Goal: Transaction & Acquisition: Register for event/course

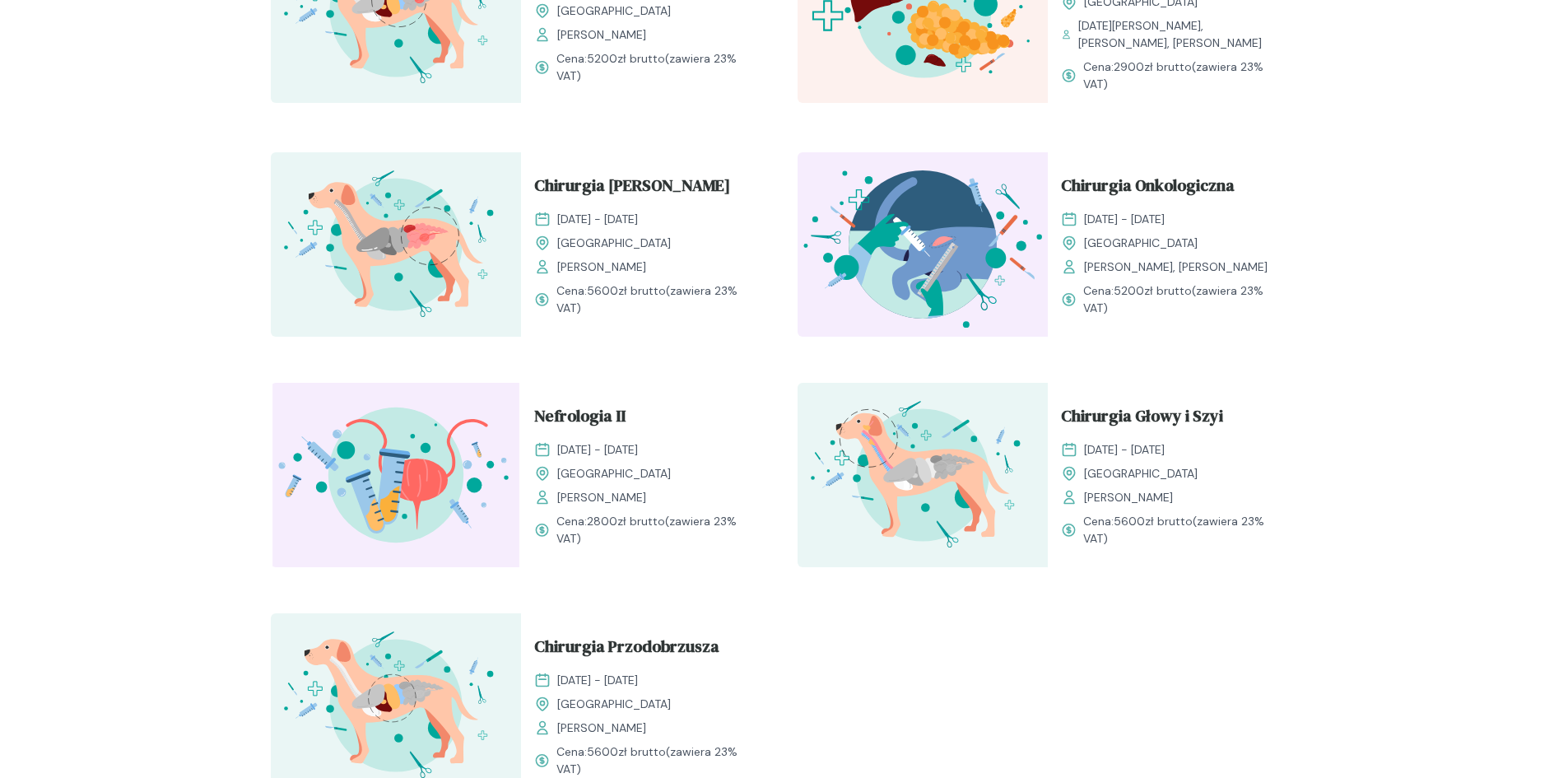
scroll to position [1647, 0]
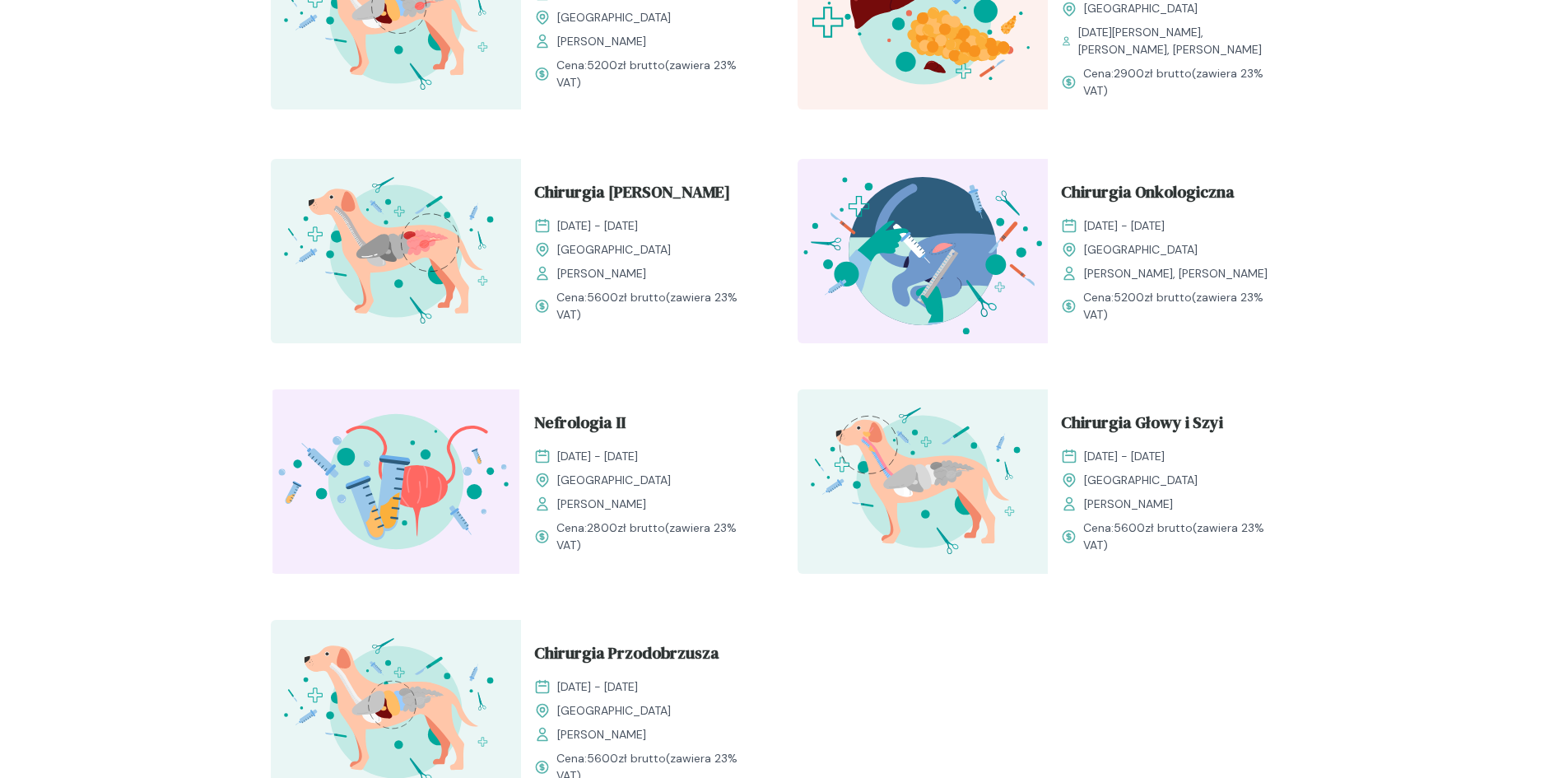
click at [896, 214] on img at bounding box center [922, 251] width 250 height 184
click at [1088, 179] on span "Chirurgia Onkologiczna" at bounding box center [1148, 194] width 173 height 31
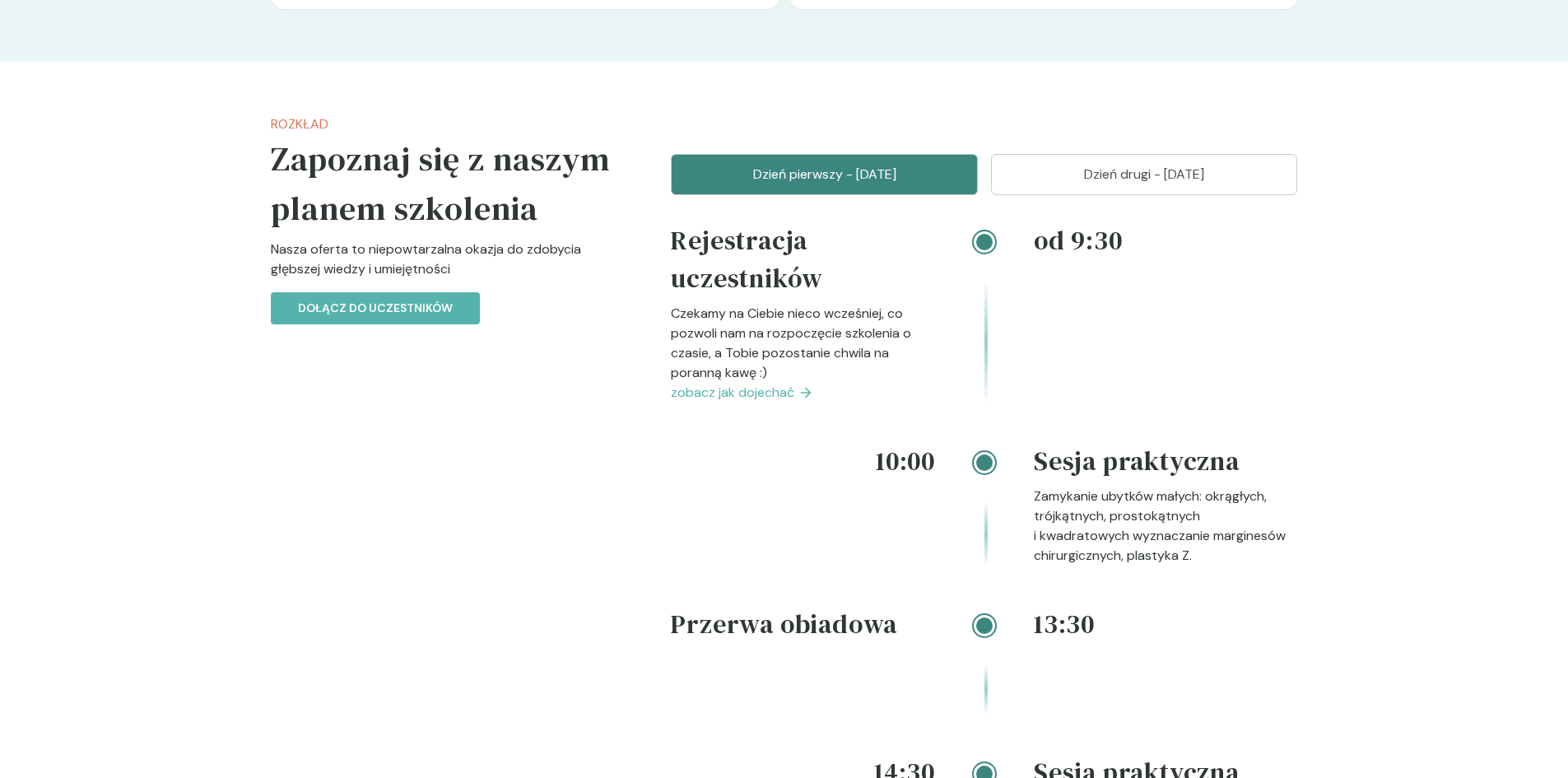
scroll to position [1729, 0]
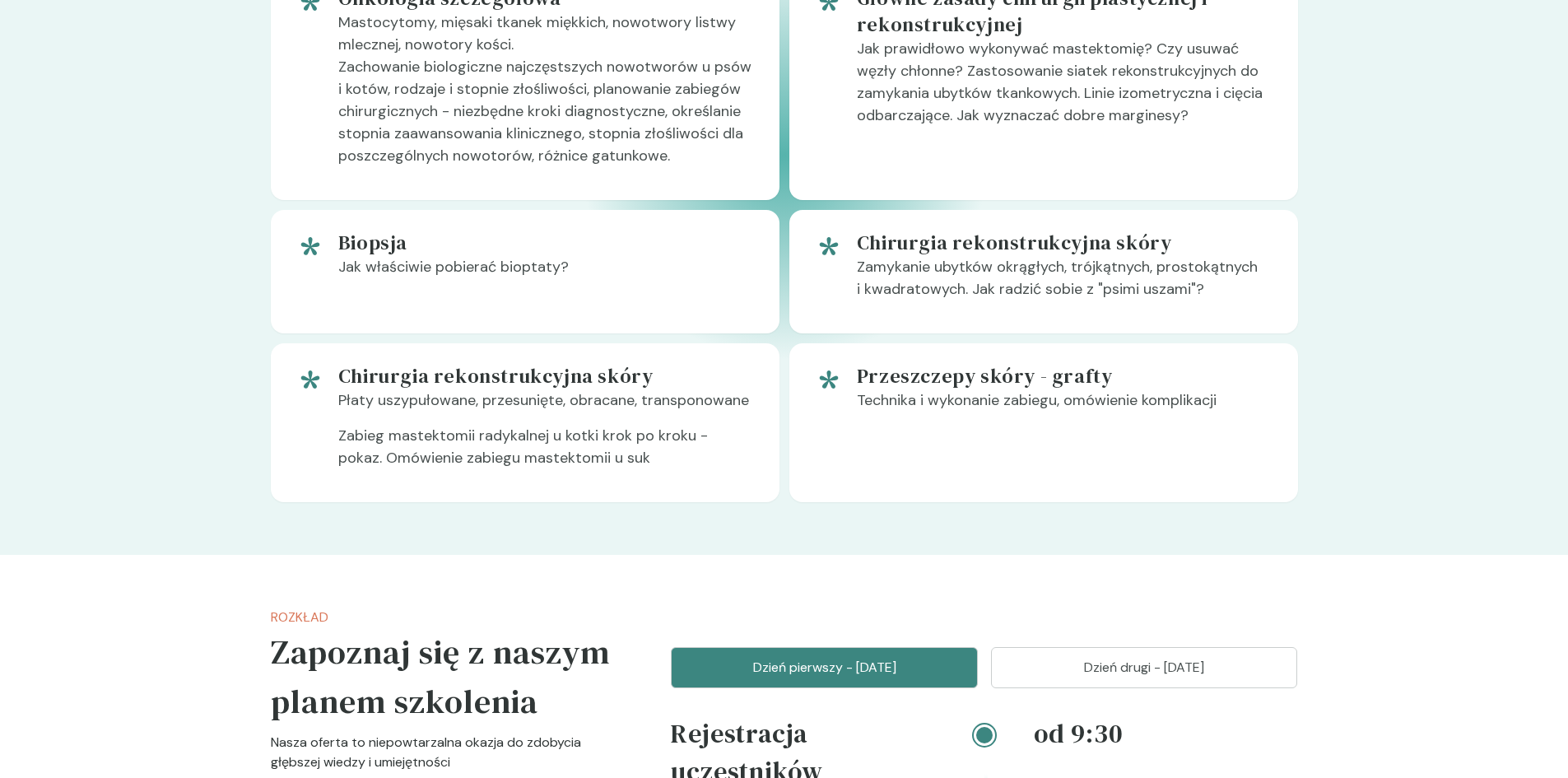
scroll to position [1647, 0]
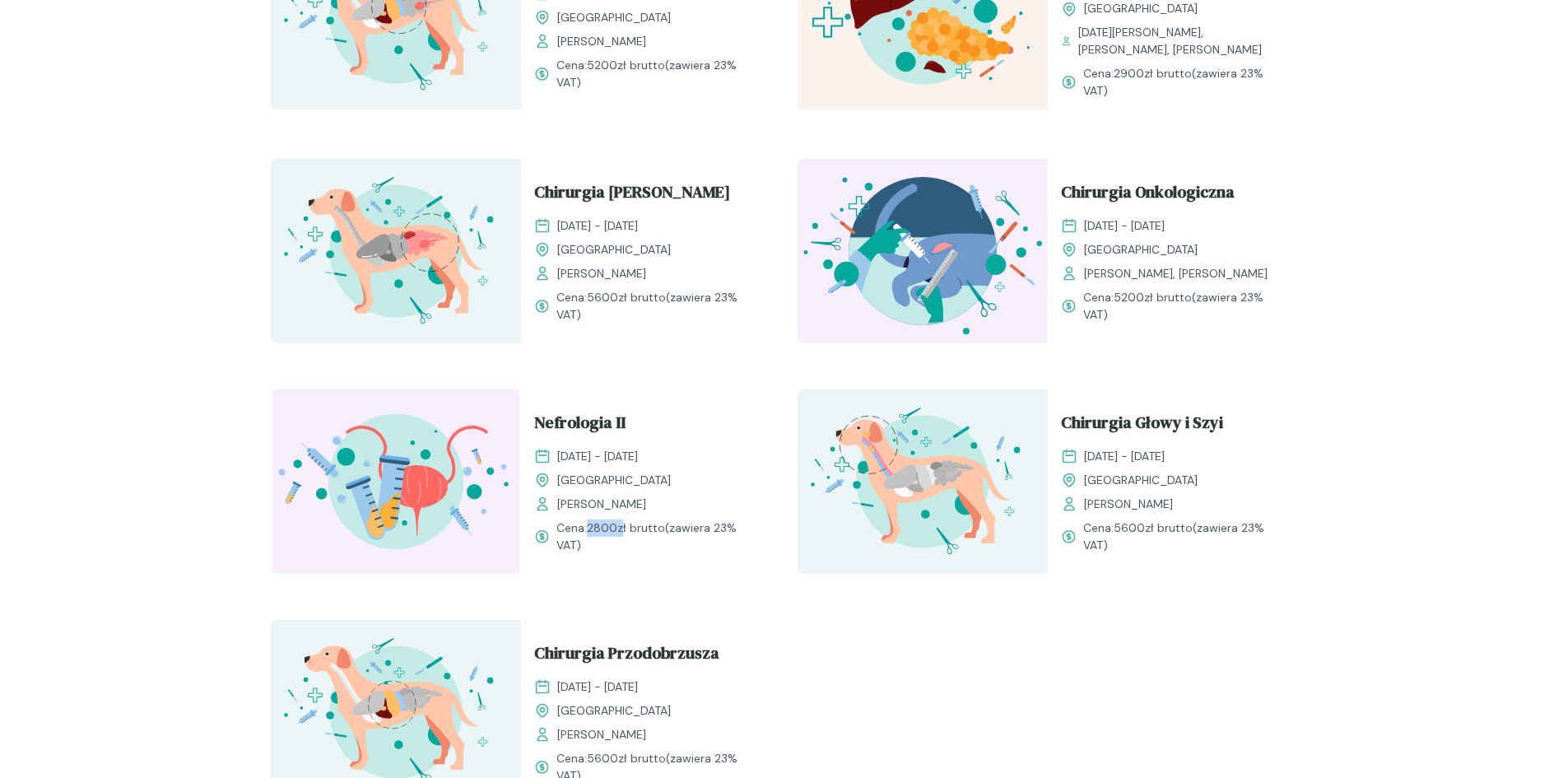
drag, startPoint x: 590, startPoint y: 512, endPoint x: 624, endPoint y: 514, distance: 34.1
click at [624, 520] on span "2800 zł brutto" at bounding box center [625, 528] width 78 height 15
drag, startPoint x: 585, startPoint y: 278, endPoint x: 609, endPoint y: 281, distance: 24.2
click at [609, 289] on span "Cena: 5600 zł brutto (zawiera 23% VAT)" at bounding box center [657, 306] width 202 height 35
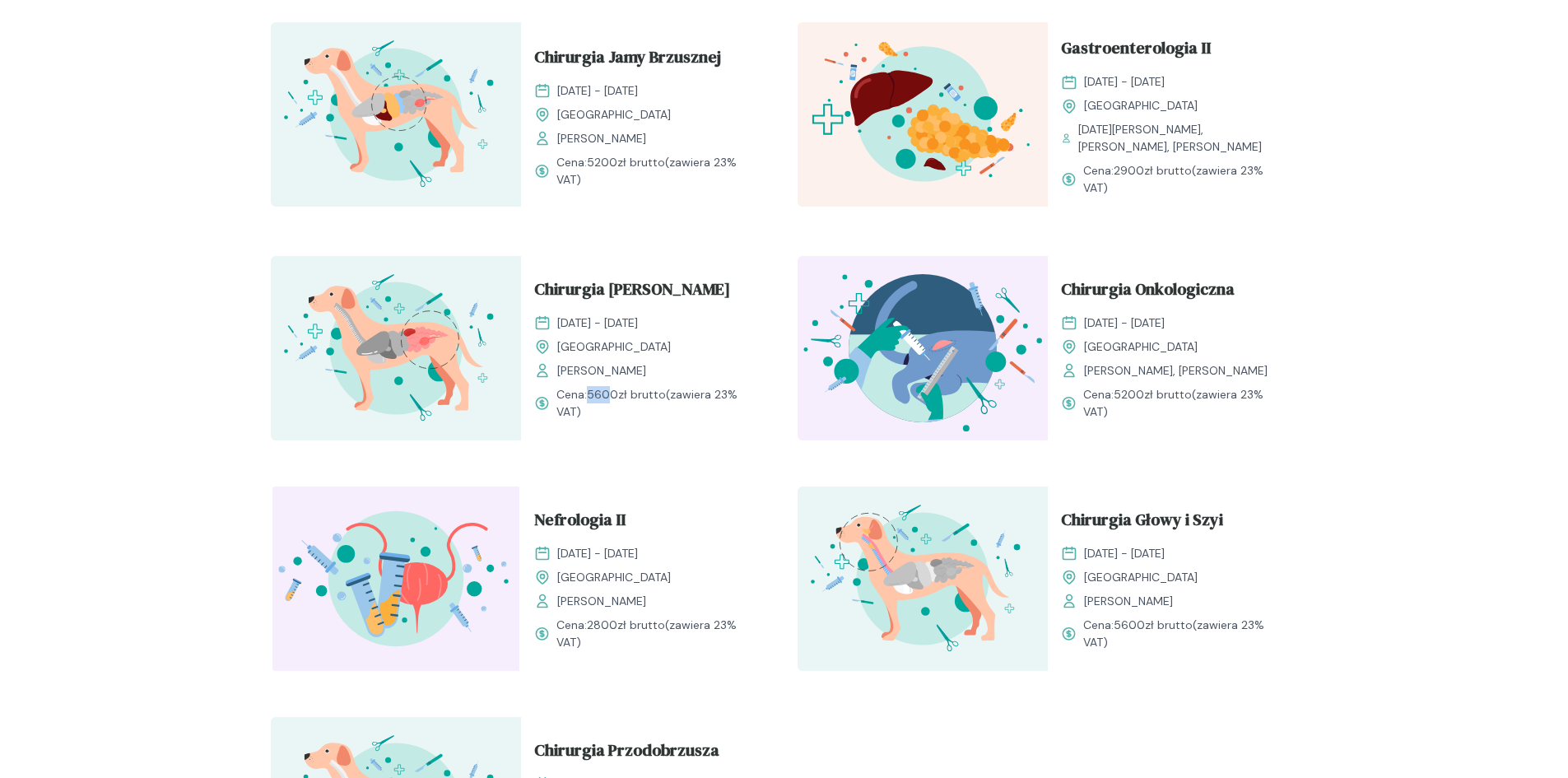
scroll to position [1400, 0]
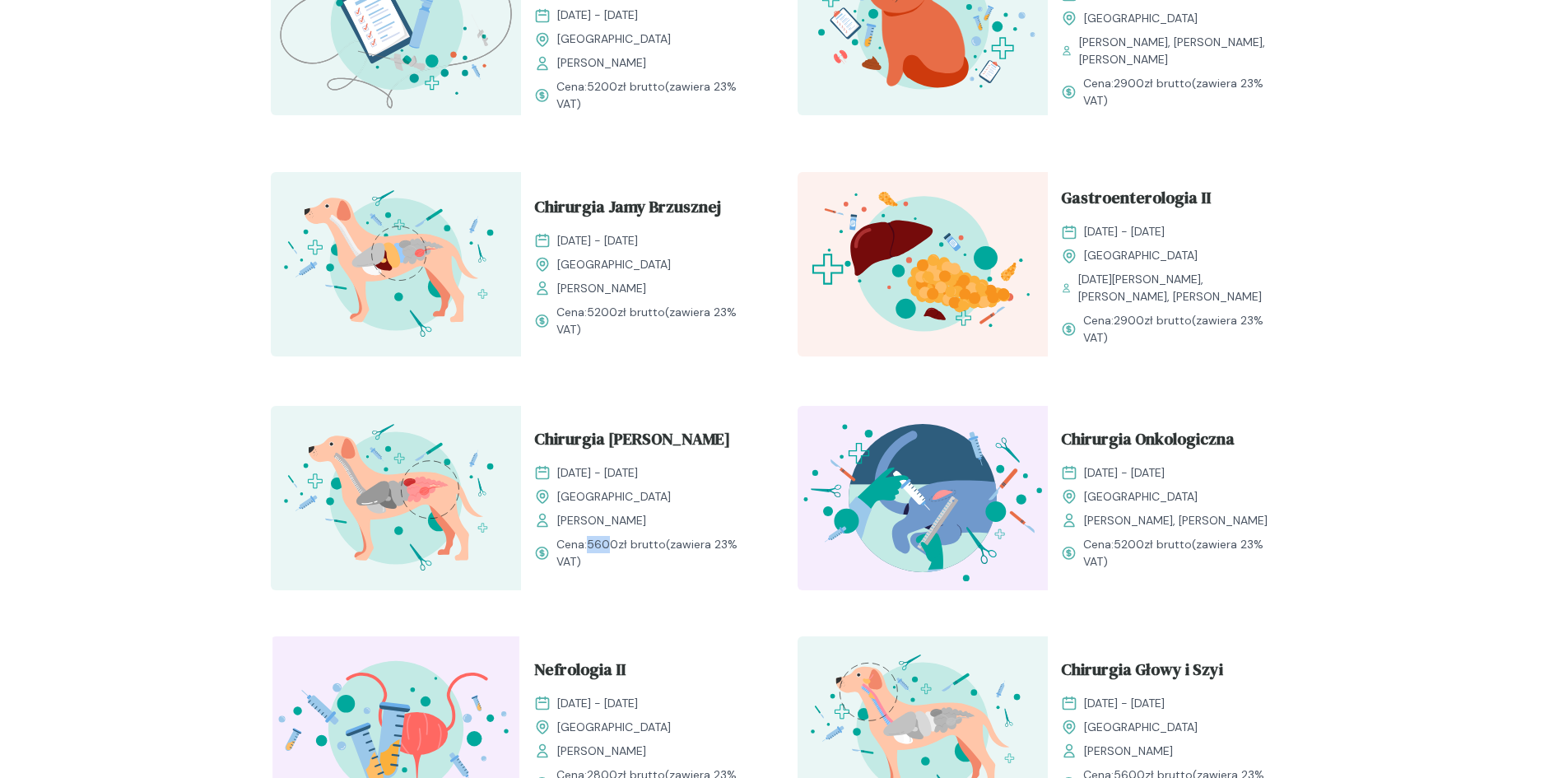
click at [625, 305] on span "Cena: 5200 zł brutto (zawiera 23% VAT)" at bounding box center [657, 321] width 202 height 35
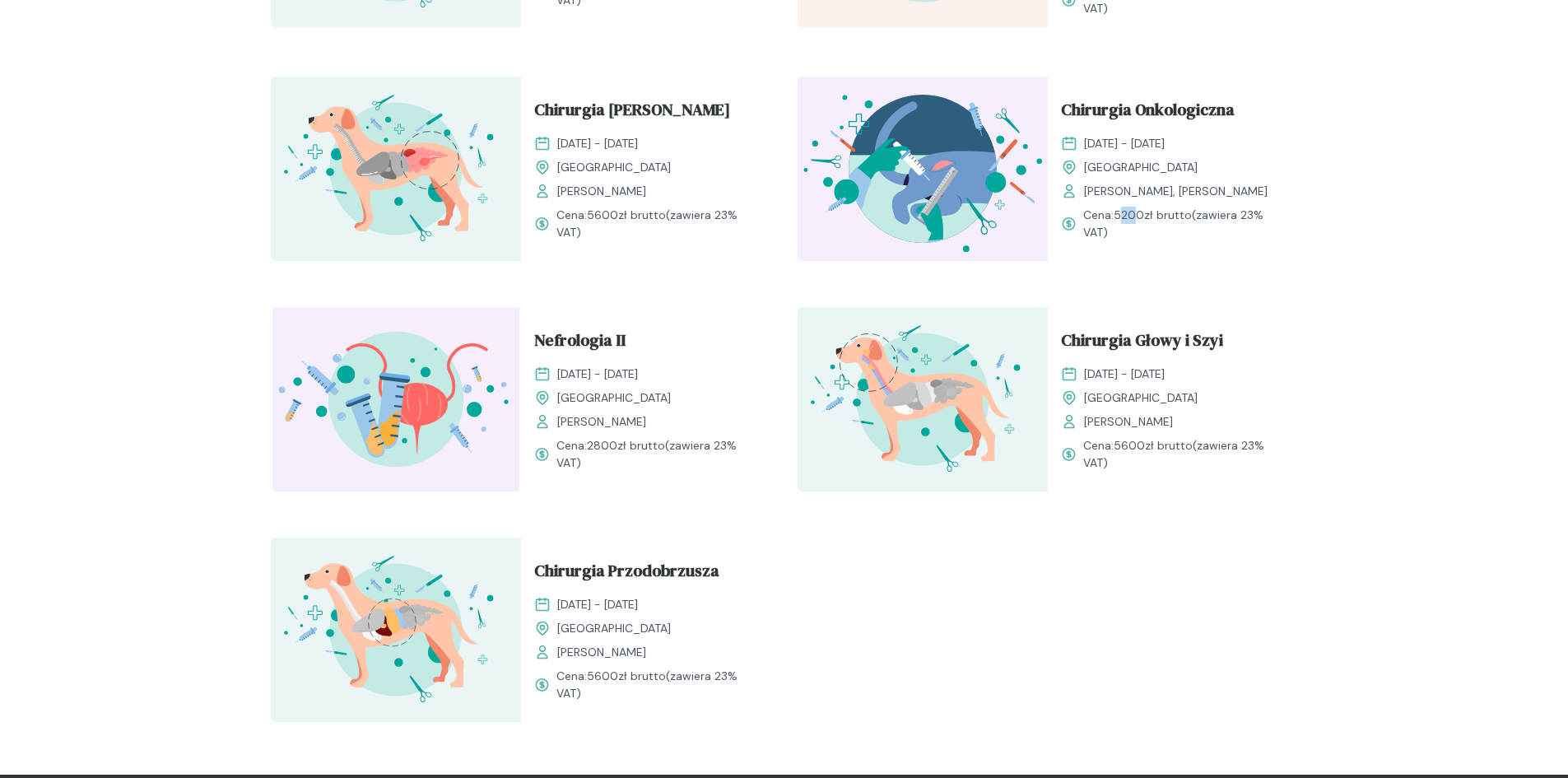
drag, startPoint x: 1123, startPoint y: 195, endPoint x: 987, endPoint y: 276, distance: 158.3
click at [1137, 207] on span "5200 zł brutto" at bounding box center [1152, 215] width 78 height 15
click at [674, 538] on div "Chirurgia Przodobrzusza [DATE] - [DATE] Kraków [PERSON_NAME] Cena: 5600 zł brut…" at bounding box center [646, 630] width 250 height 184
drag, startPoint x: 598, startPoint y: 662, endPoint x: 632, endPoint y: 662, distance: 34.0
click at [632, 669] on span "5600 zł brutto" at bounding box center [626, 676] width 79 height 15
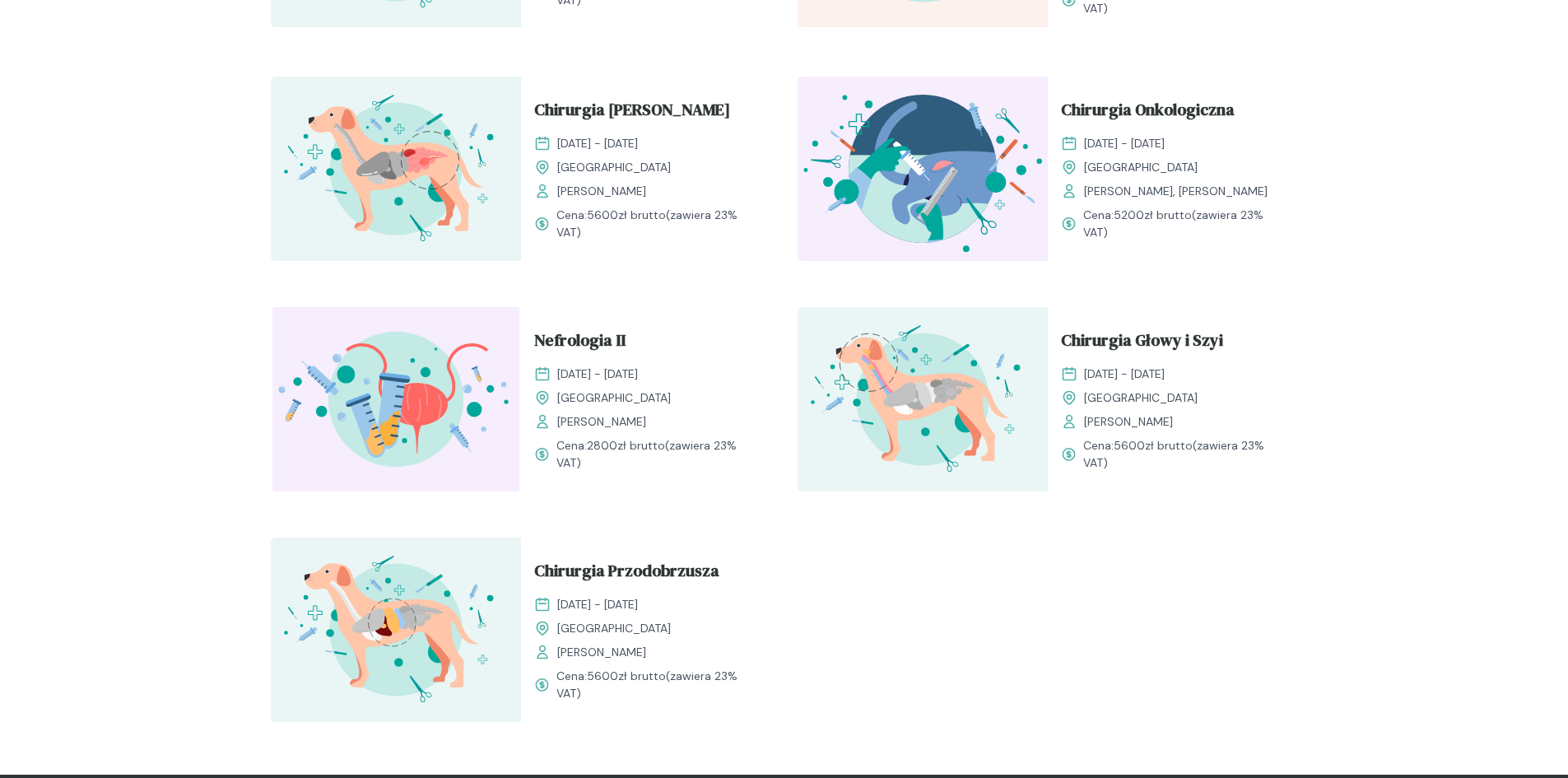
click at [649, 620] on div "[GEOGRAPHIC_DATA]" at bounding box center [646, 628] width 224 height 18
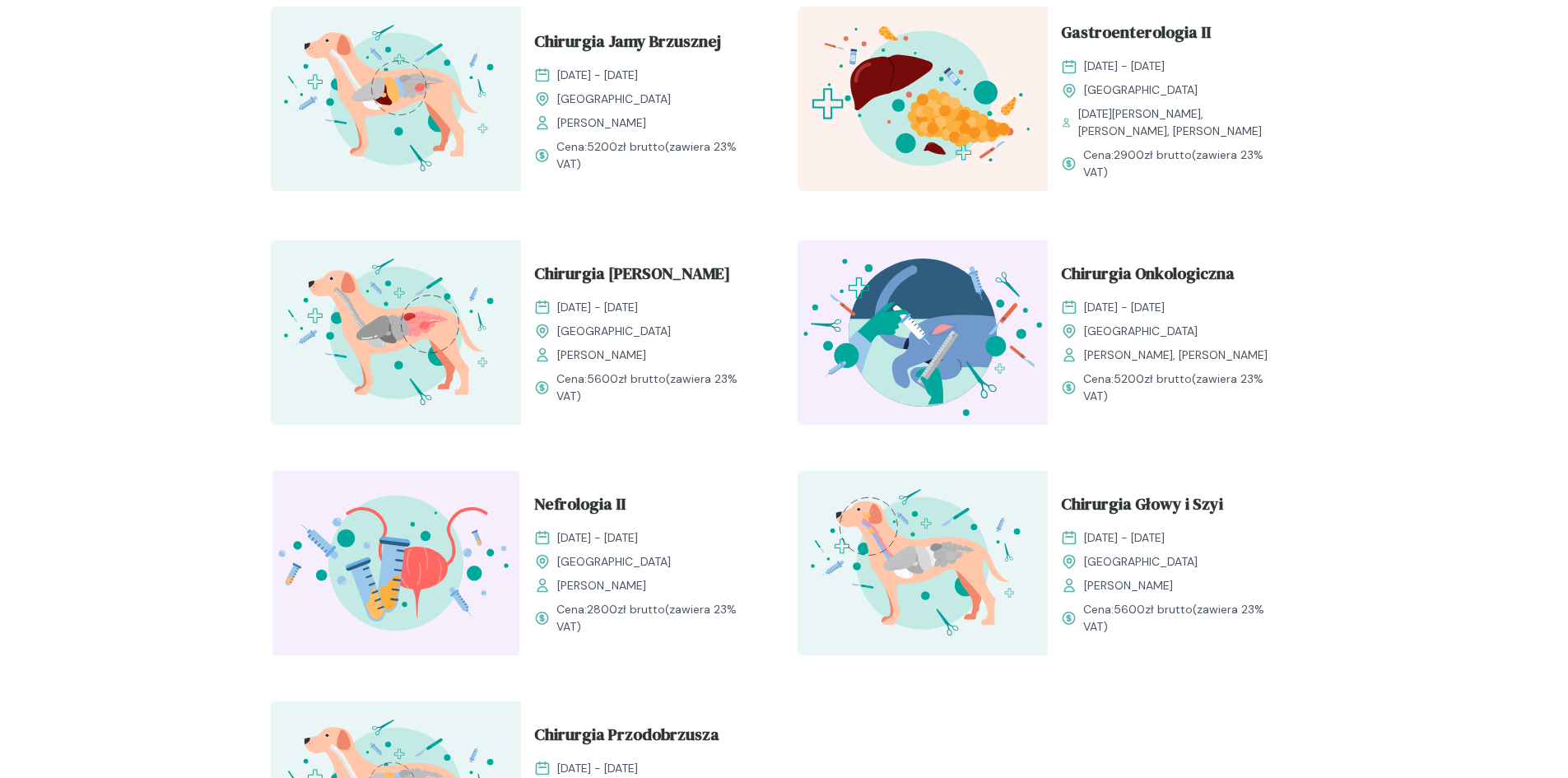
scroll to position [1564, 0]
click at [1090, 262] on span "Chirurgia Onkologiczna" at bounding box center [1148, 277] width 173 height 31
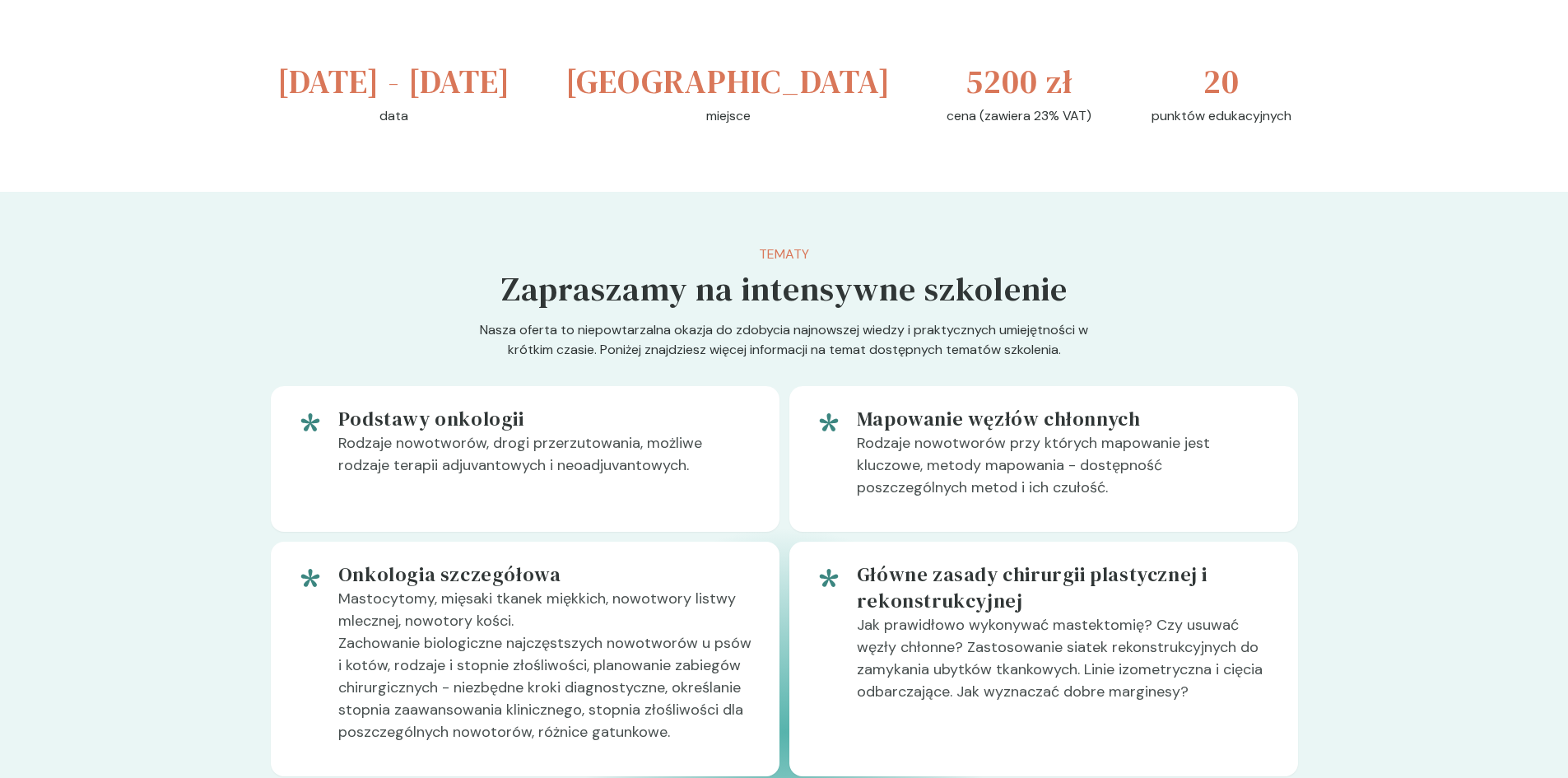
scroll to position [329, 0]
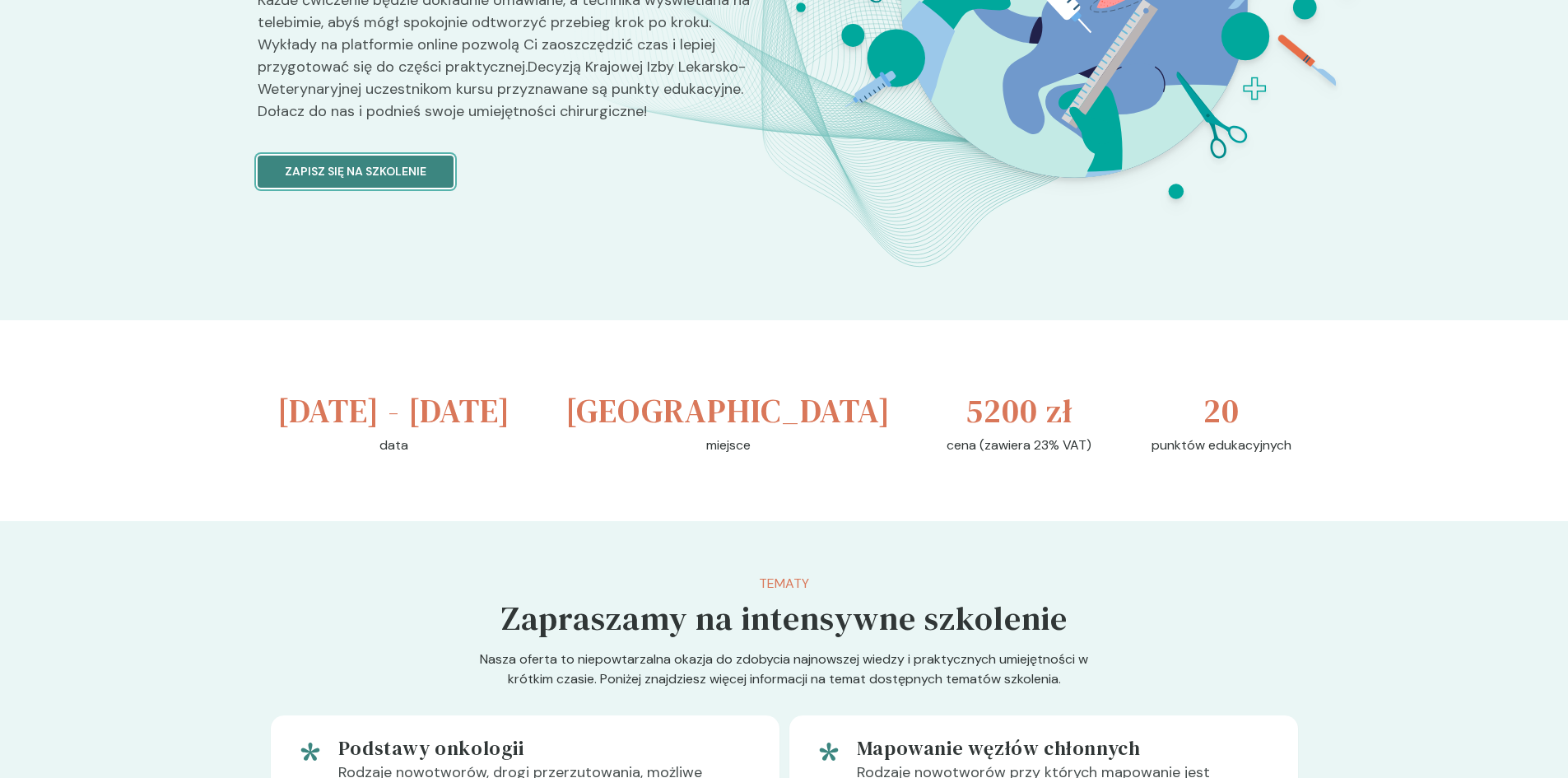
click at [409, 188] on button "Zapisz się na szkolenie" at bounding box center [355, 172] width 196 height 32
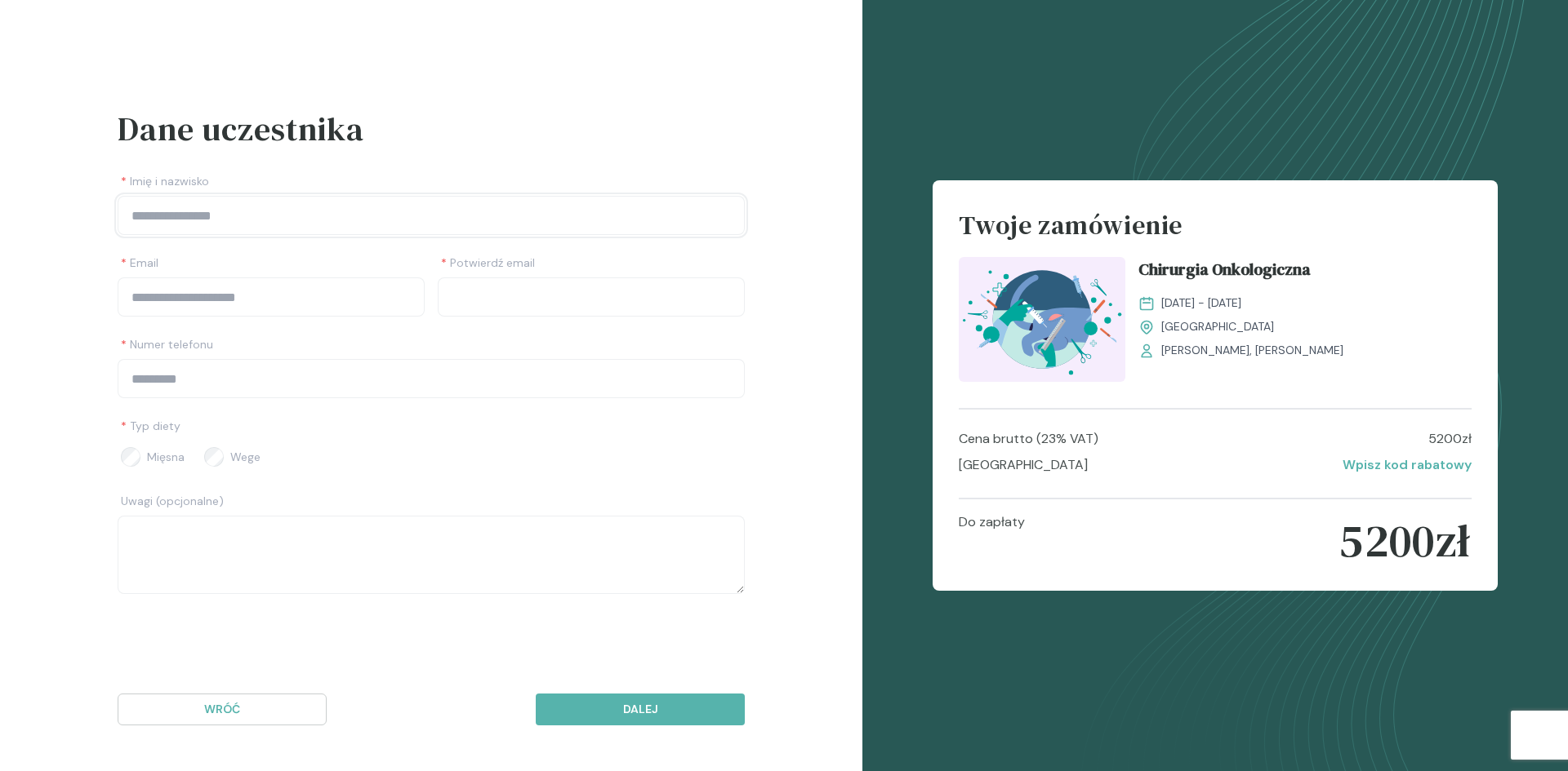
click at [297, 219] on input "Imię i nazwisko" at bounding box center [431, 215] width 627 height 39
type input "**********"
click at [146, 305] on input "Email" at bounding box center [271, 297] width 307 height 39
type input "**********"
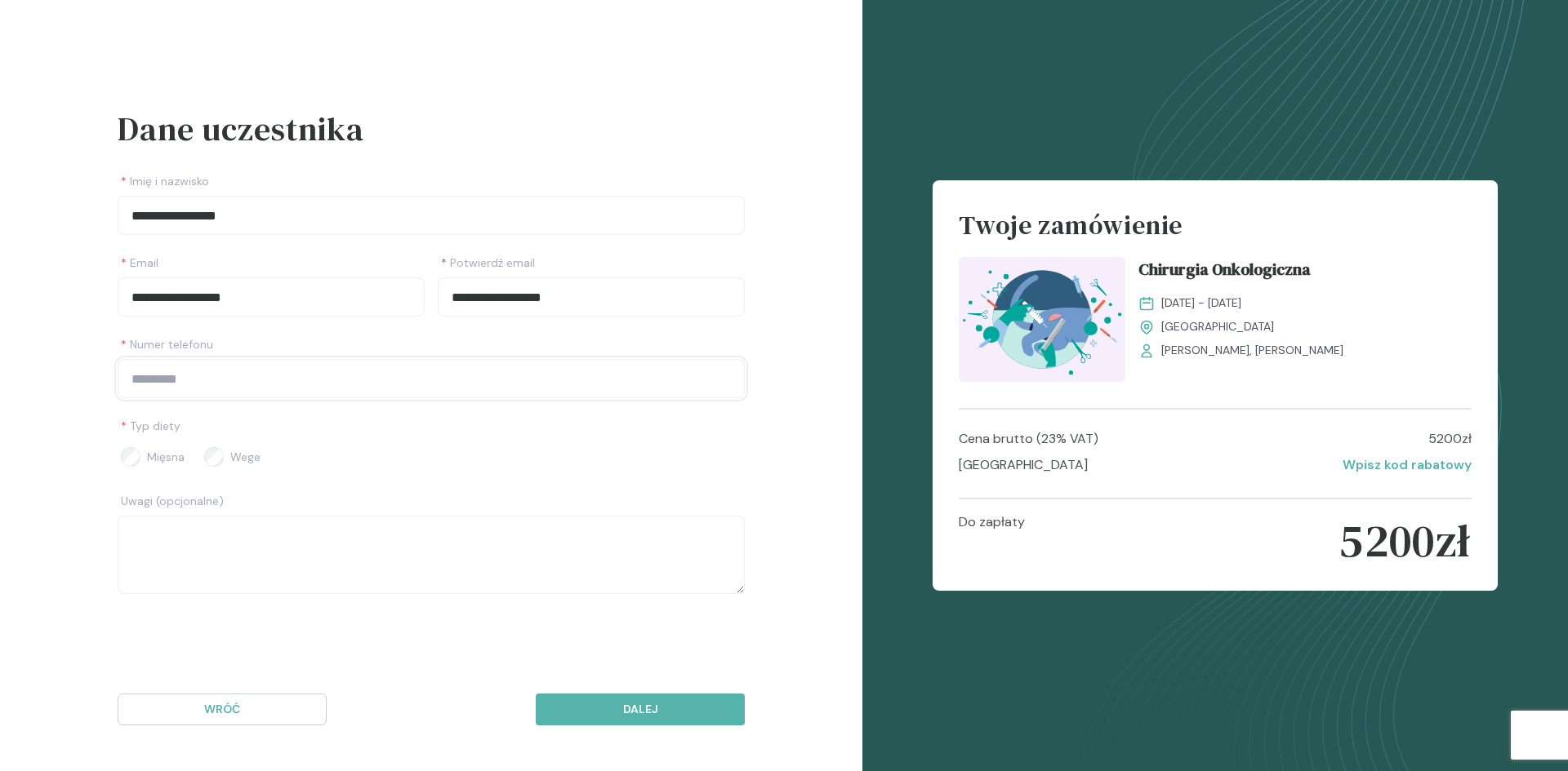
type input "*********"
click at [215, 558] on textarea at bounding box center [431, 555] width 627 height 78
click at [641, 707] on p "Dalej" at bounding box center [640, 709] width 181 height 18
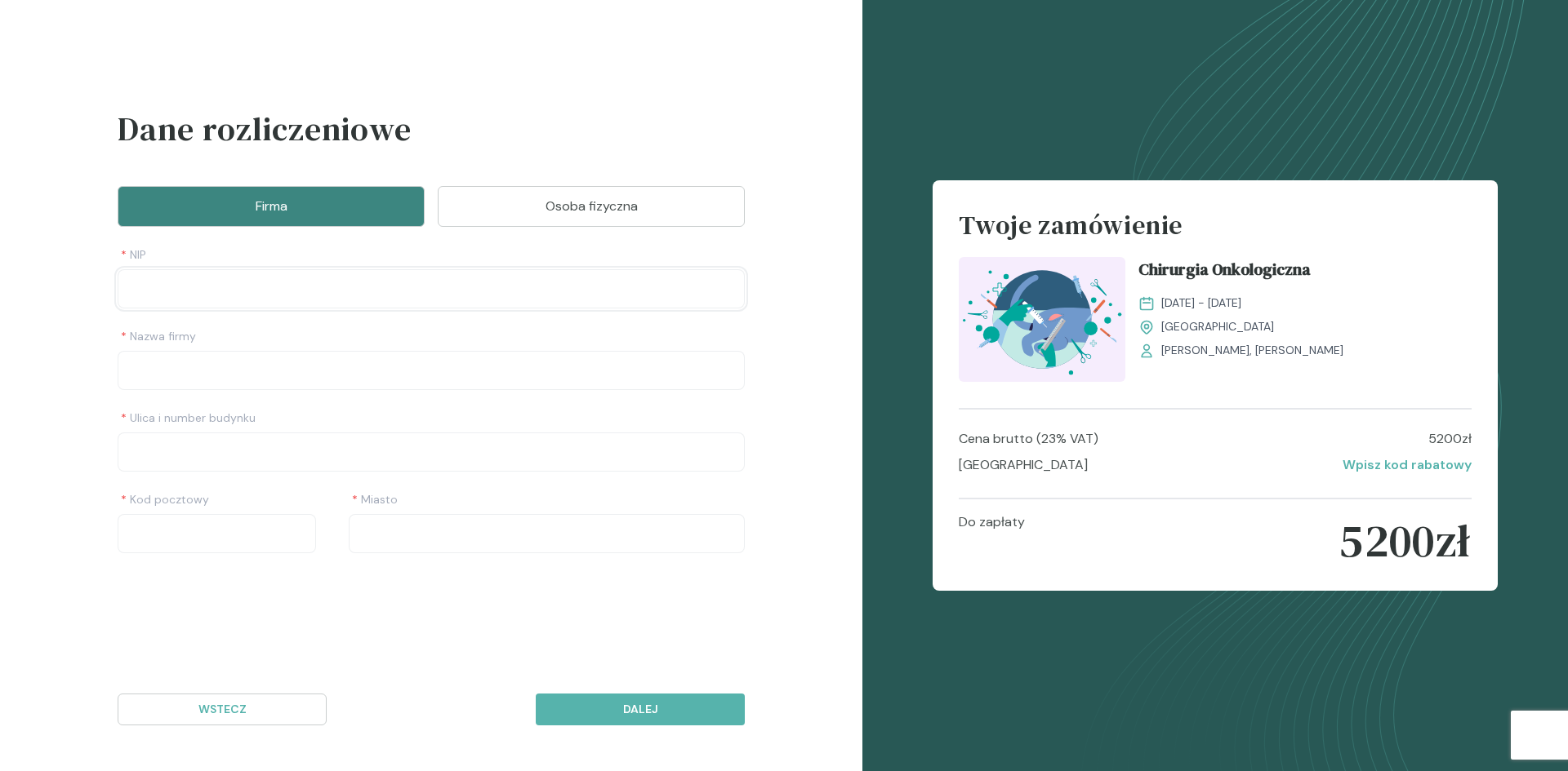
click at [377, 293] on input "NIP" at bounding box center [431, 289] width 627 height 39
click at [566, 227] on div "Dane rozliczeniowe Firma Osoba fizyczna * NIP * Nazwa firmy * Ulica i number bu…" at bounding box center [431, 329] width 627 height 449
click at [571, 209] on p "Osoba fizyczna" at bounding box center [591, 206] width 266 height 19
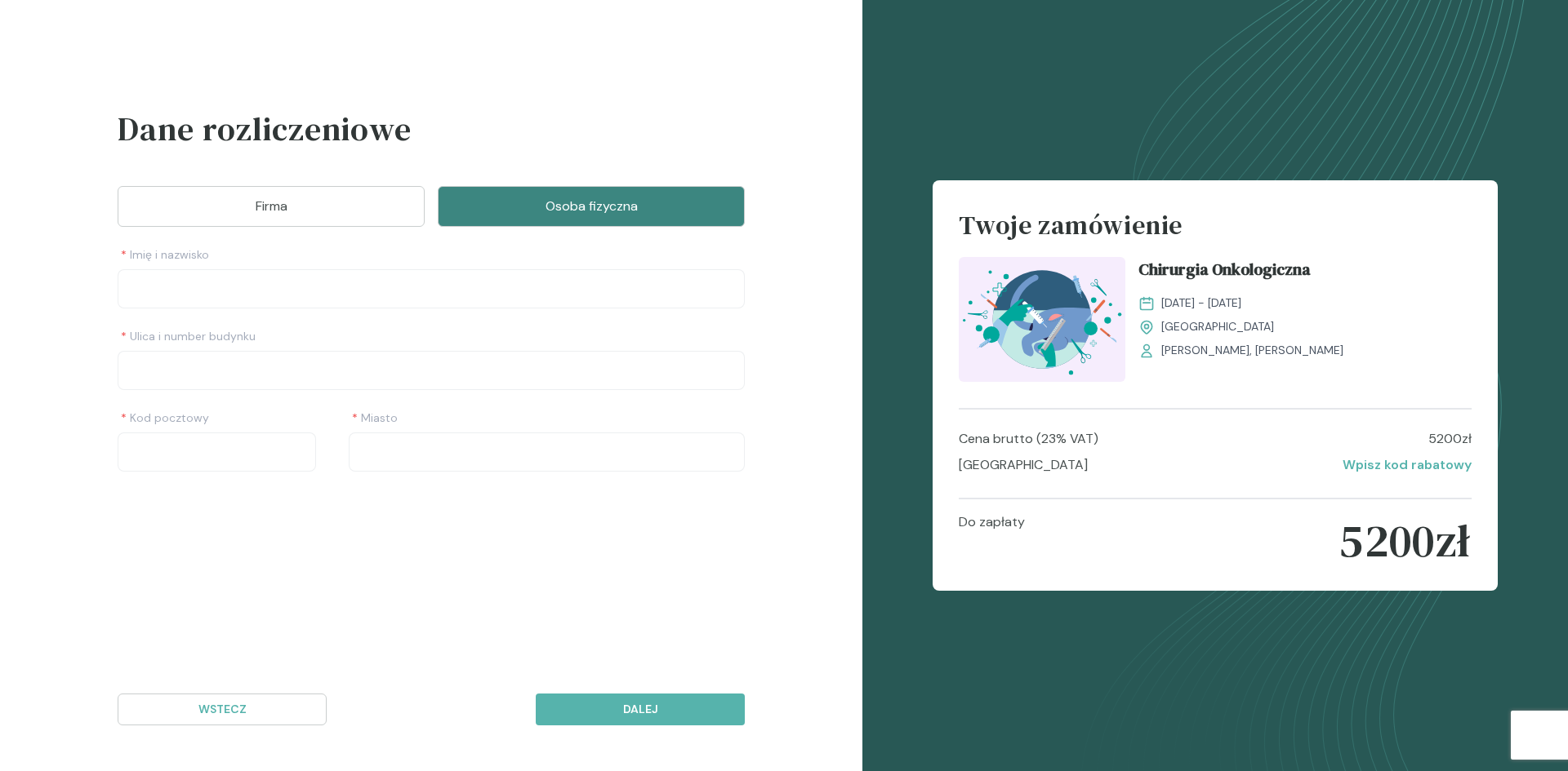
click at [257, 219] on button "Firma" at bounding box center [271, 206] width 307 height 41
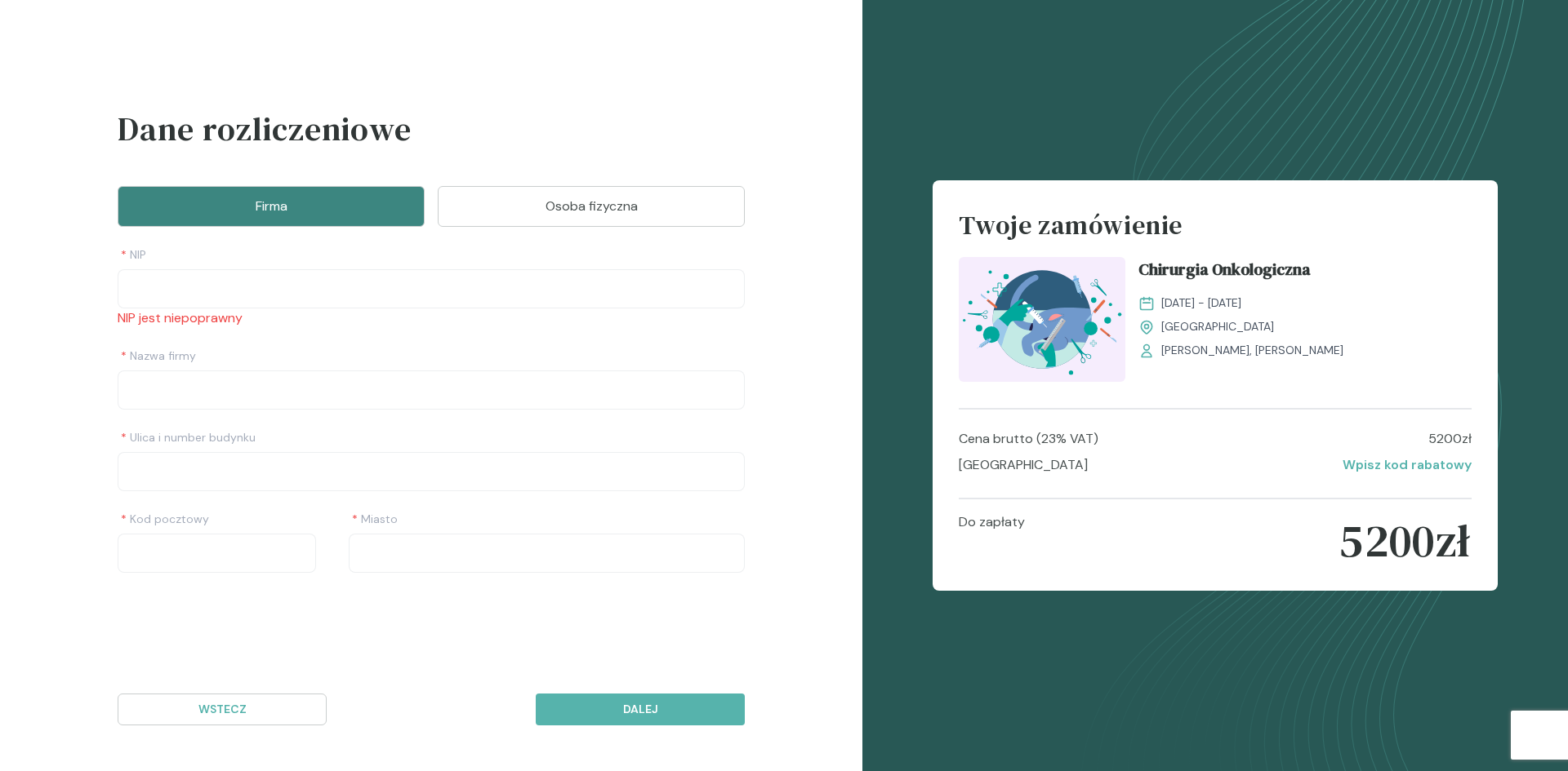
click at [613, 177] on div "Dane rozliczeniowe Firma Osoba fizyczna * NIP NIP jest niepoprawny * Nazwa firm…" at bounding box center [431, 338] width 627 height 468
click at [601, 204] on p "Osoba fizyczna" at bounding box center [591, 206] width 266 height 19
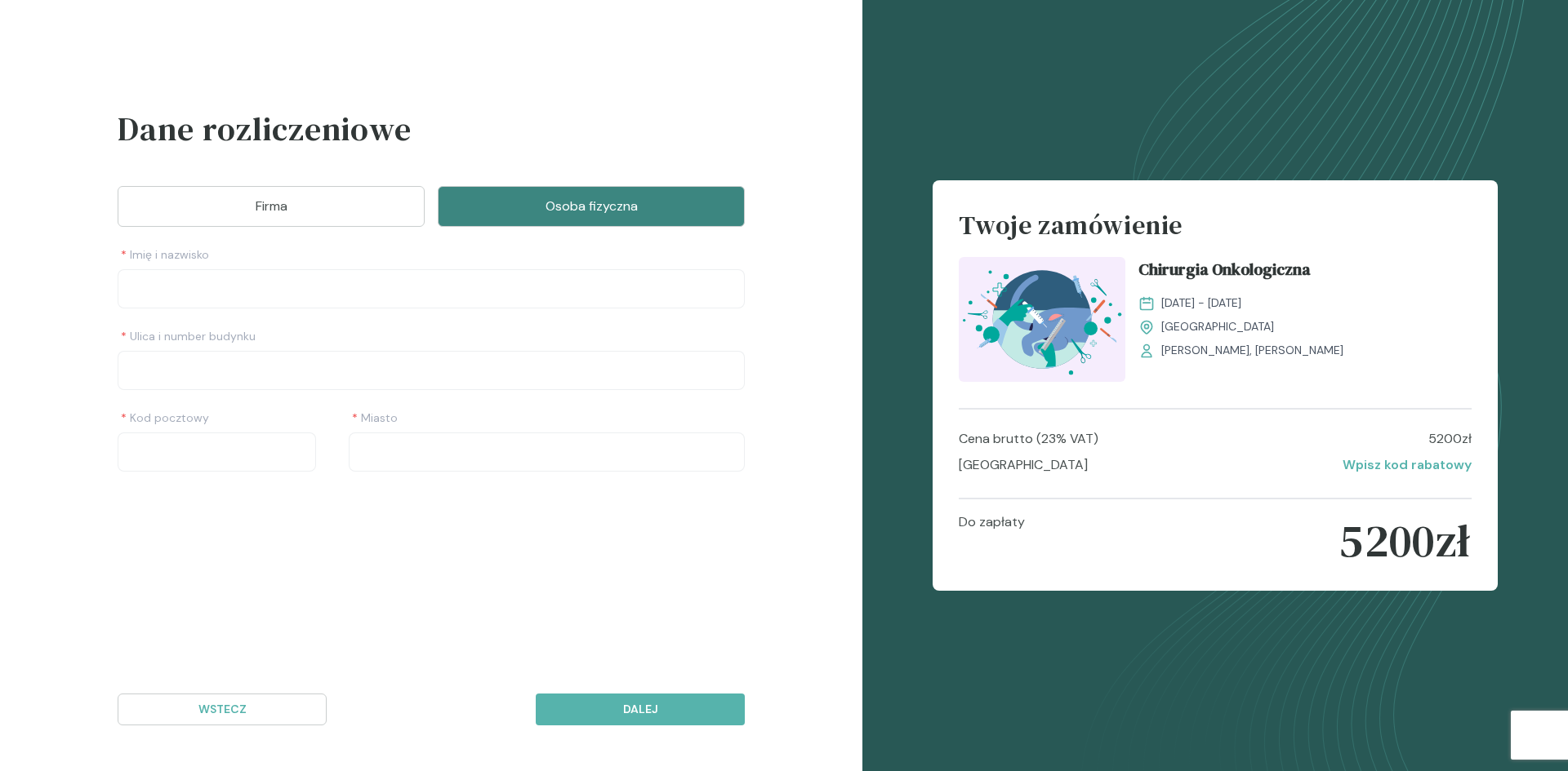
click at [287, 220] on button "Firma" at bounding box center [271, 206] width 307 height 41
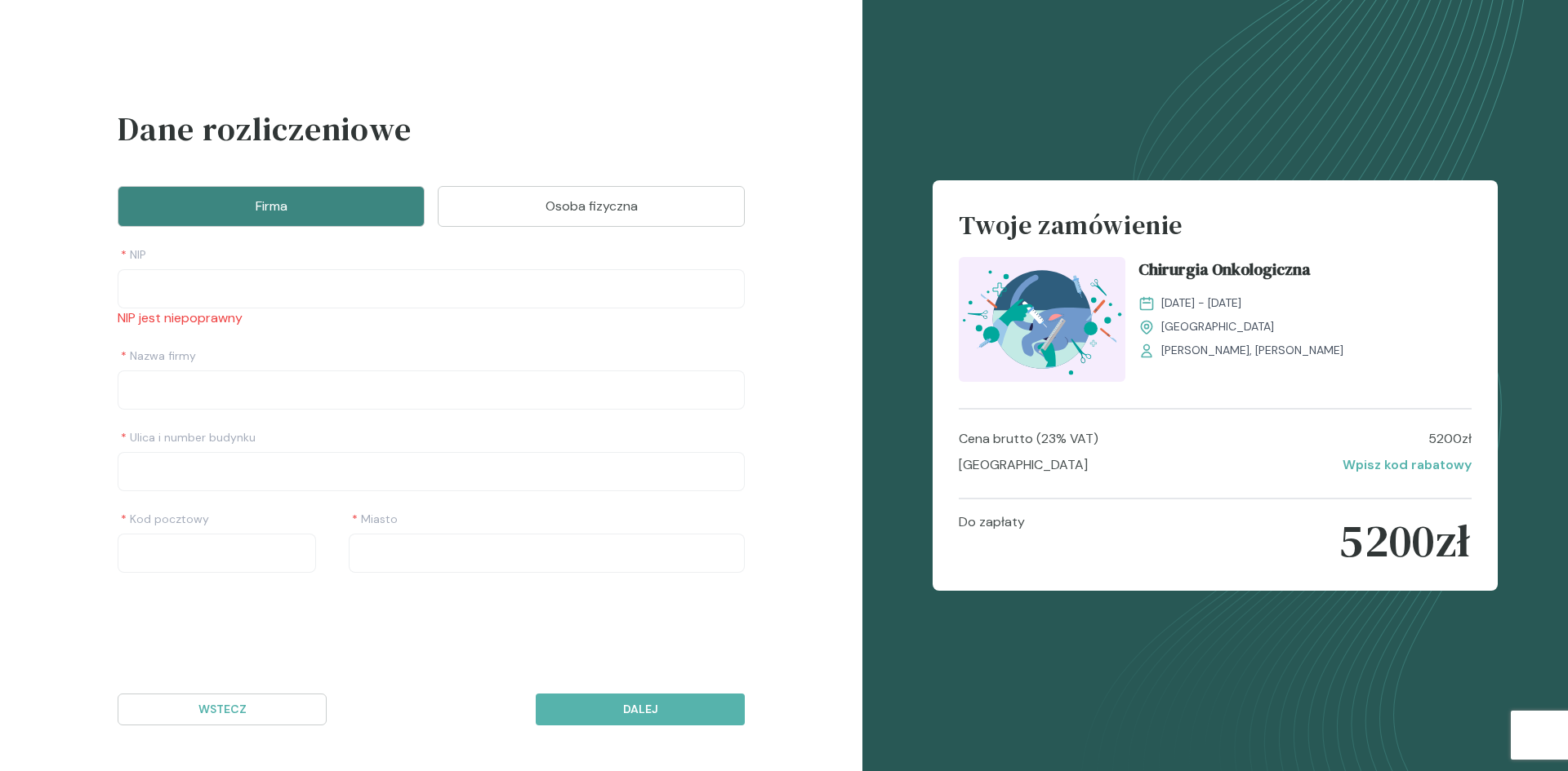
click at [498, 217] on button "Osoba fizyczna" at bounding box center [591, 206] width 307 height 41
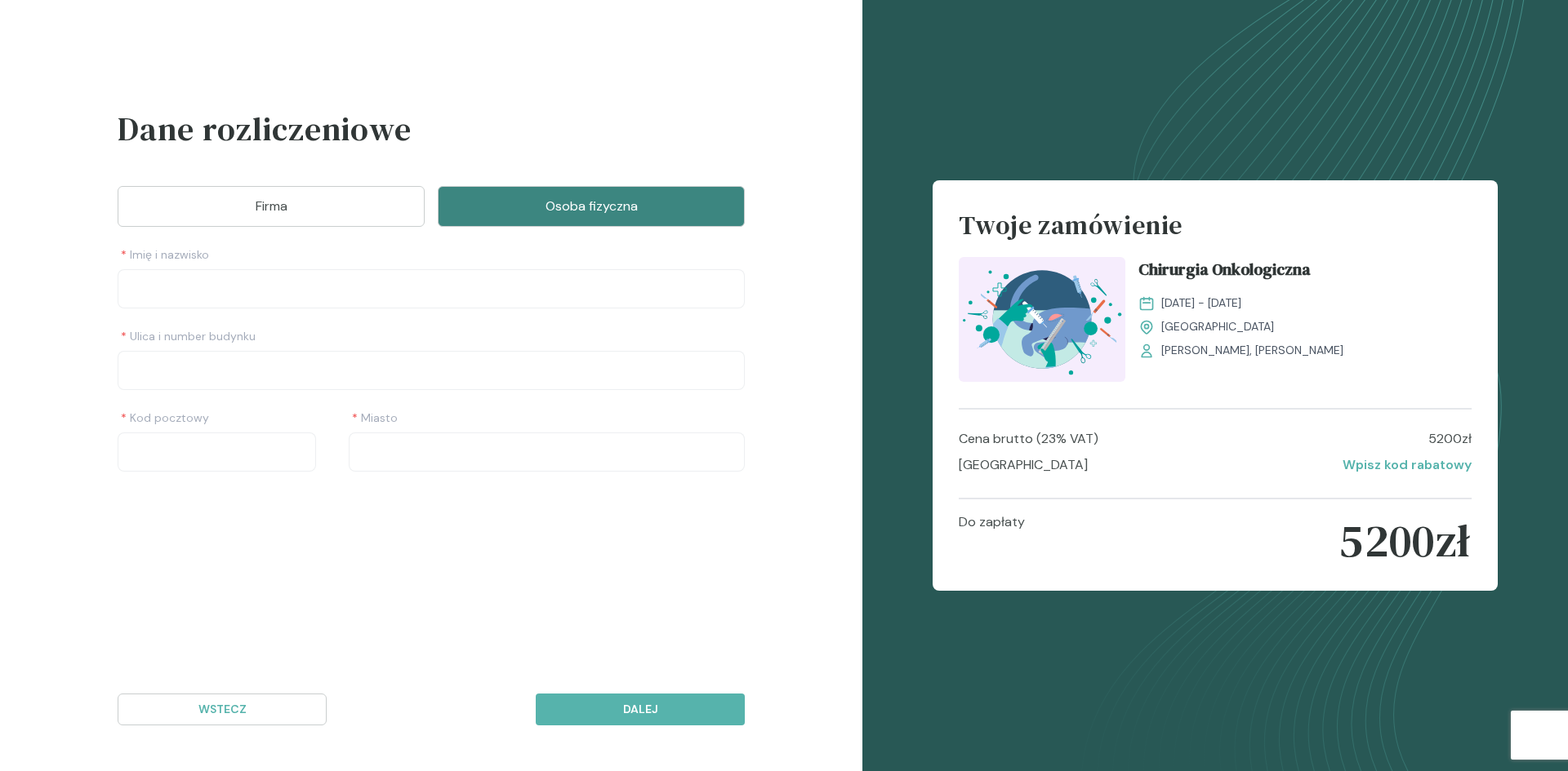
click at [306, 219] on button "Firma" at bounding box center [271, 206] width 307 height 41
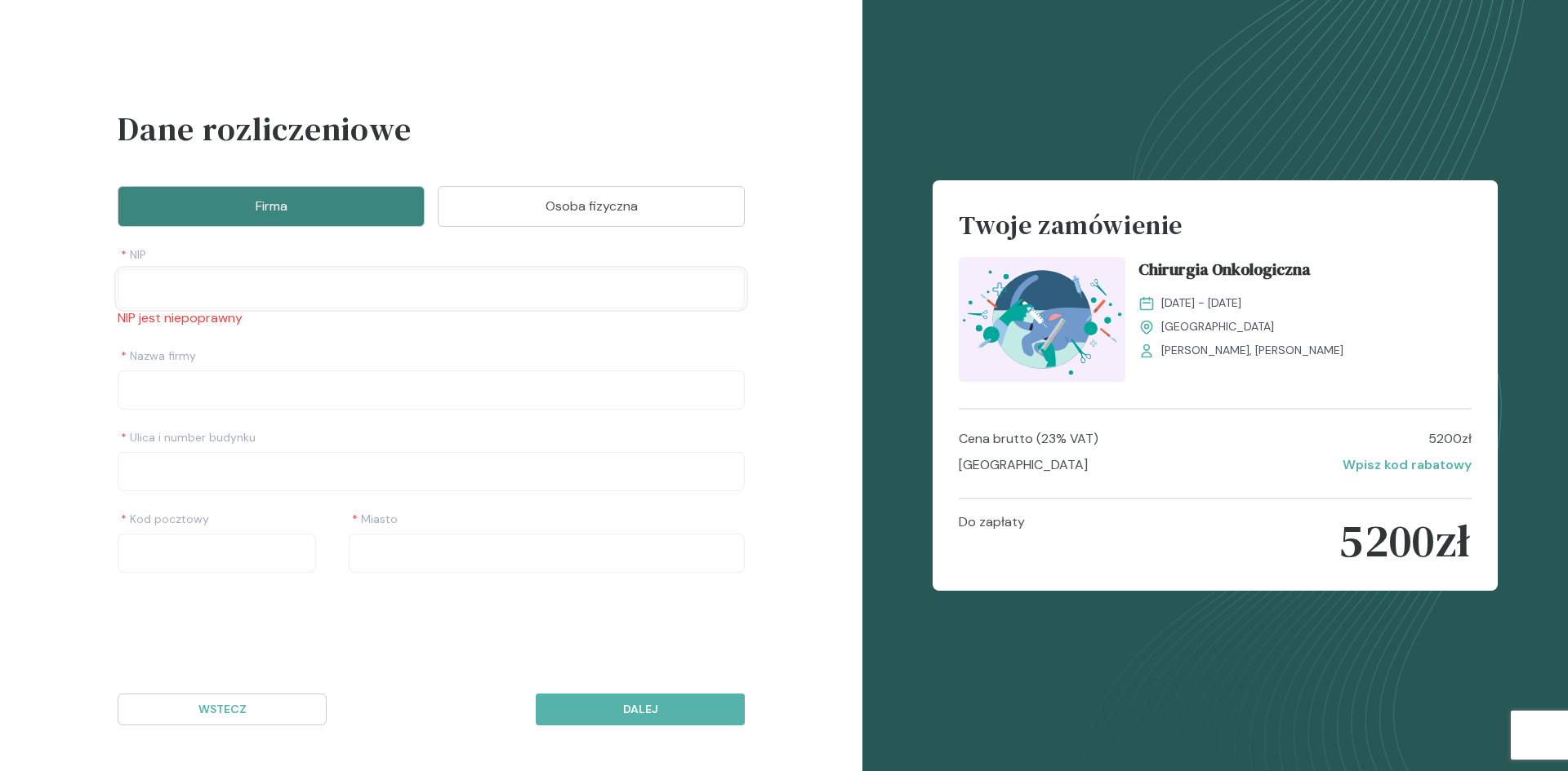
click at [189, 290] on input "NIP" at bounding box center [431, 289] width 627 height 39
type input "**********"
click at [220, 402] on div "**********" at bounding box center [431, 329] width 627 height 449
click at [230, 386] on input "Nazwa firmy" at bounding box center [431, 370] width 627 height 39
type input "**********"
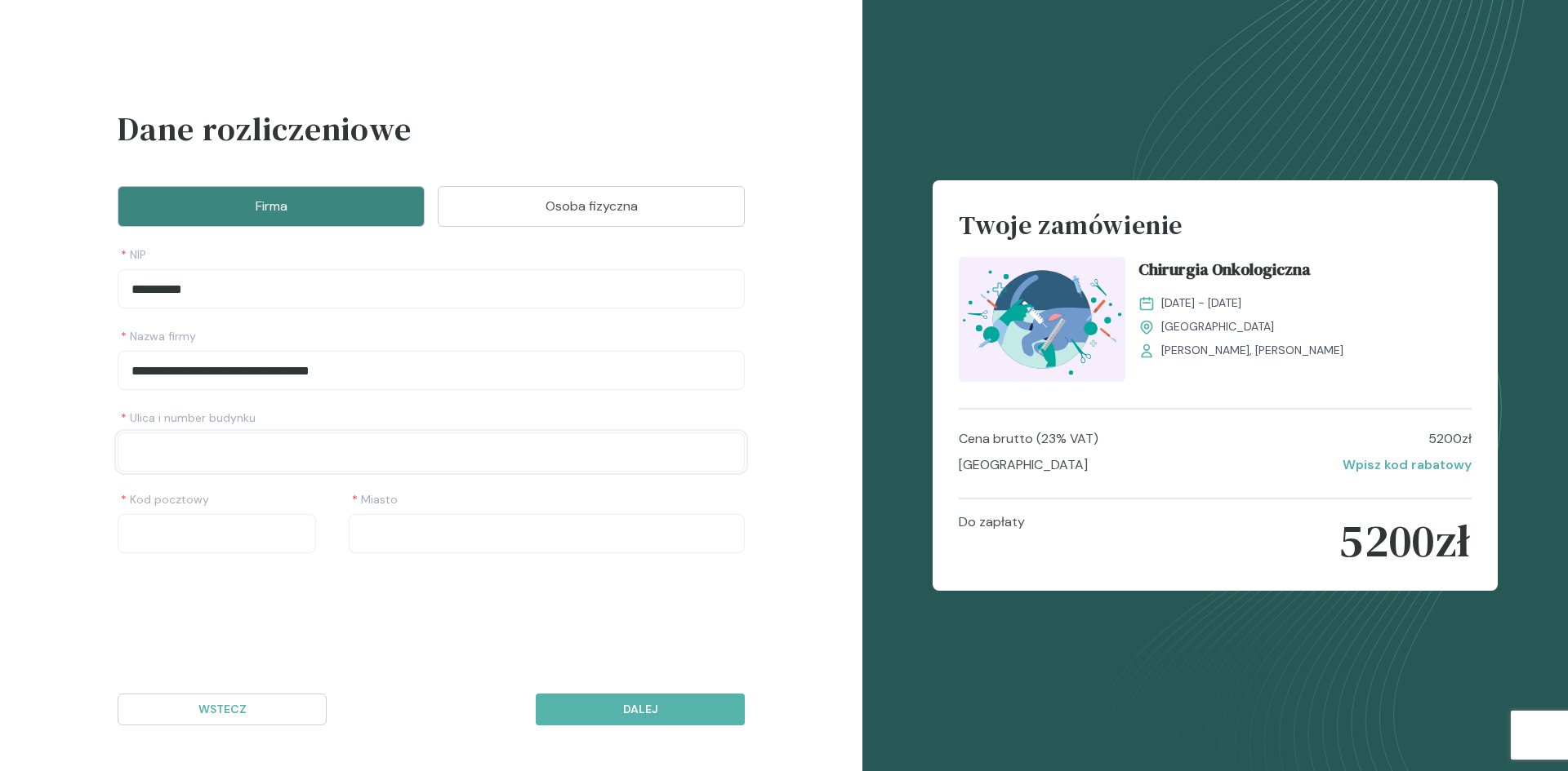
click at [193, 444] on input "Ulica i number budynku" at bounding box center [431, 451] width 627 height 39
click at [191, 451] on input "Ulica i number budynku" at bounding box center [431, 451] width 627 height 39
type input "**********"
type input "******"
type input "********"
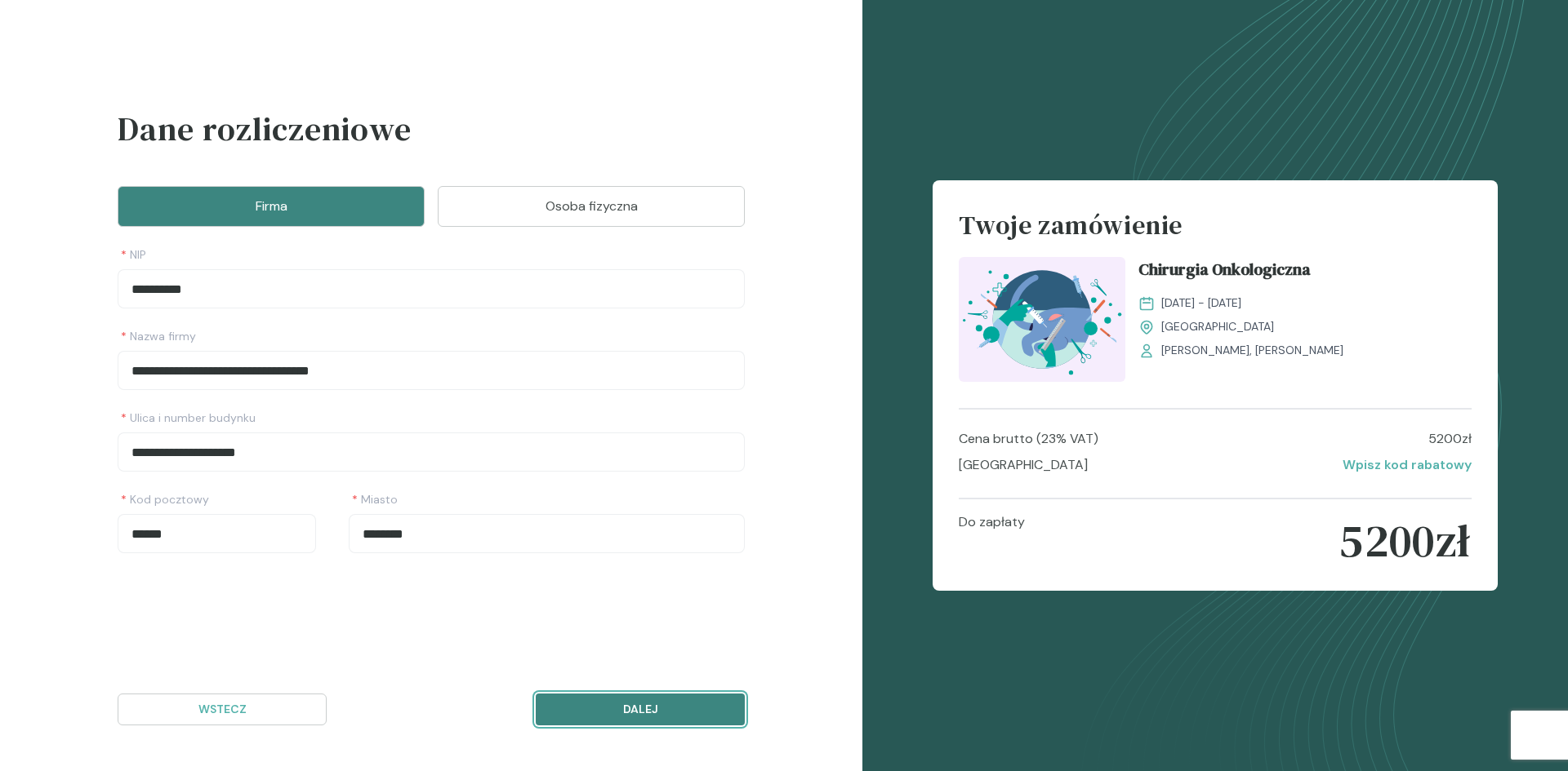
click at [584, 707] on p "Dalej" at bounding box center [640, 709] width 181 height 18
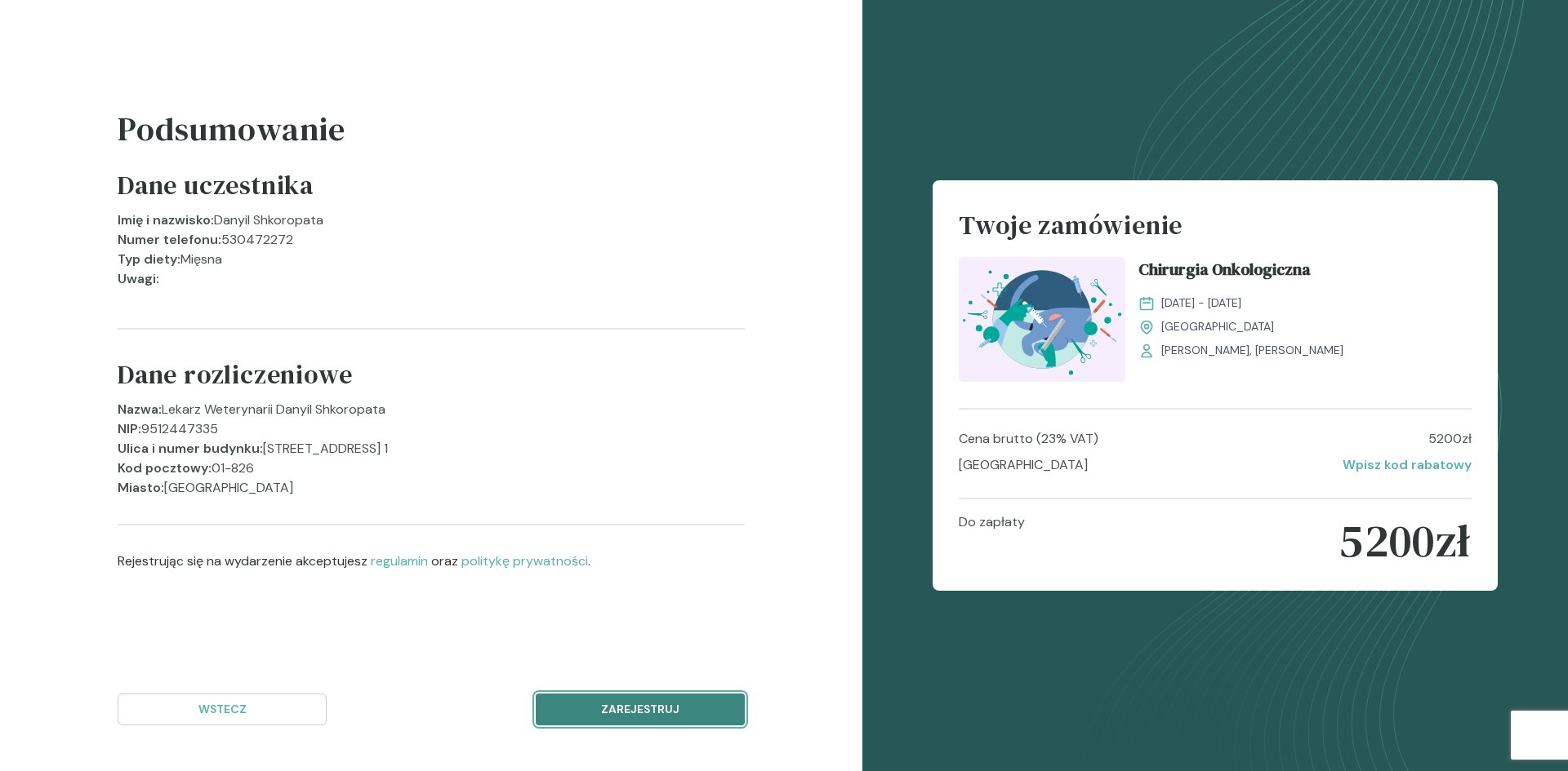
click at [623, 700] on button "Zarejestruj" at bounding box center [640, 709] width 209 height 32
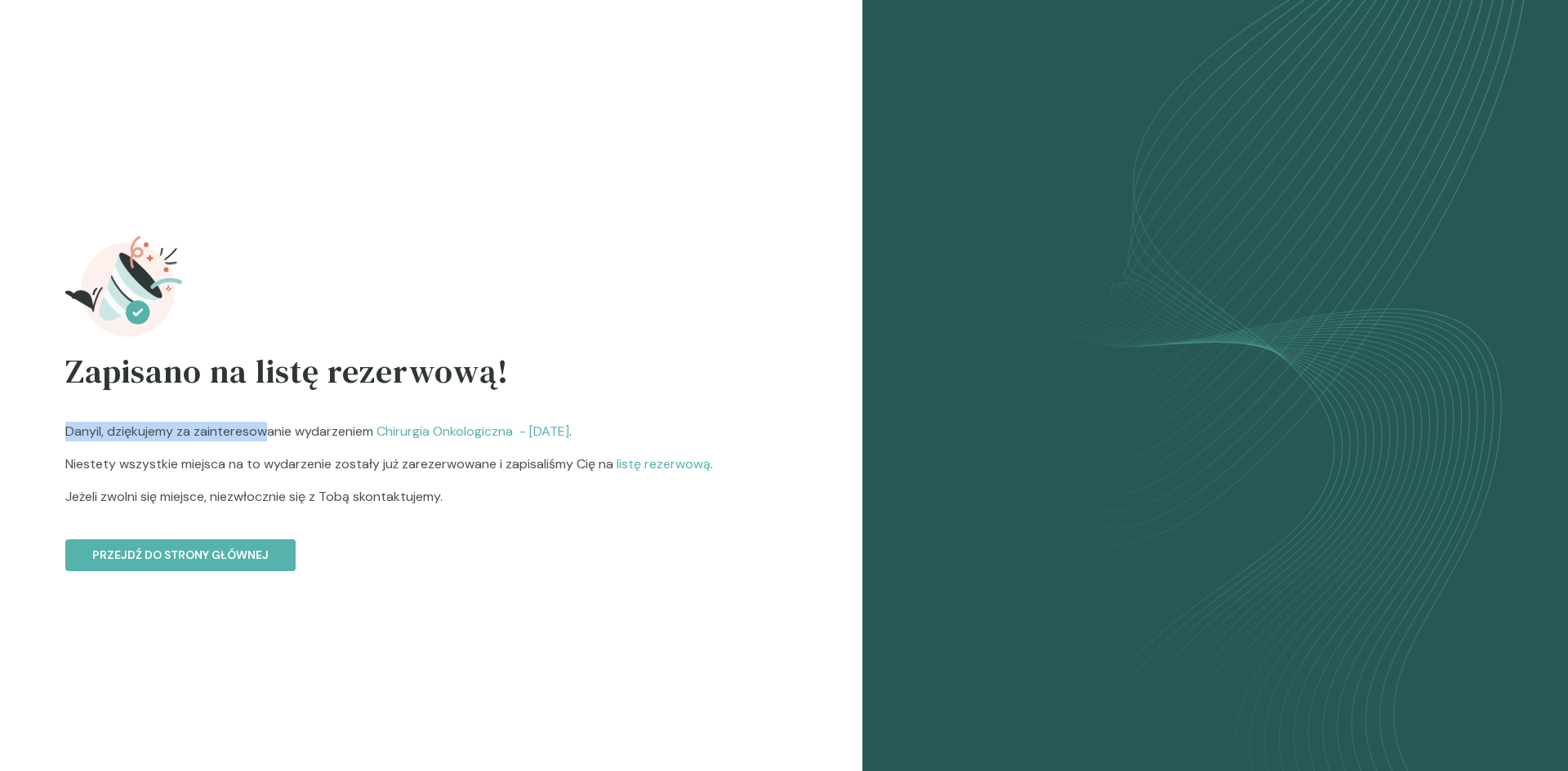
drag, startPoint x: 68, startPoint y: 431, endPoint x: 279, endPoint y: 439, distance: 211.2
click at [279, 439] on p "Danyil , dziękujemy za zainteresowanie wydarzeniem Chirurgia Onkologiczna - [DA…" at bounding box center [431, 471] width 731 height 98
